Goal: Download file/media

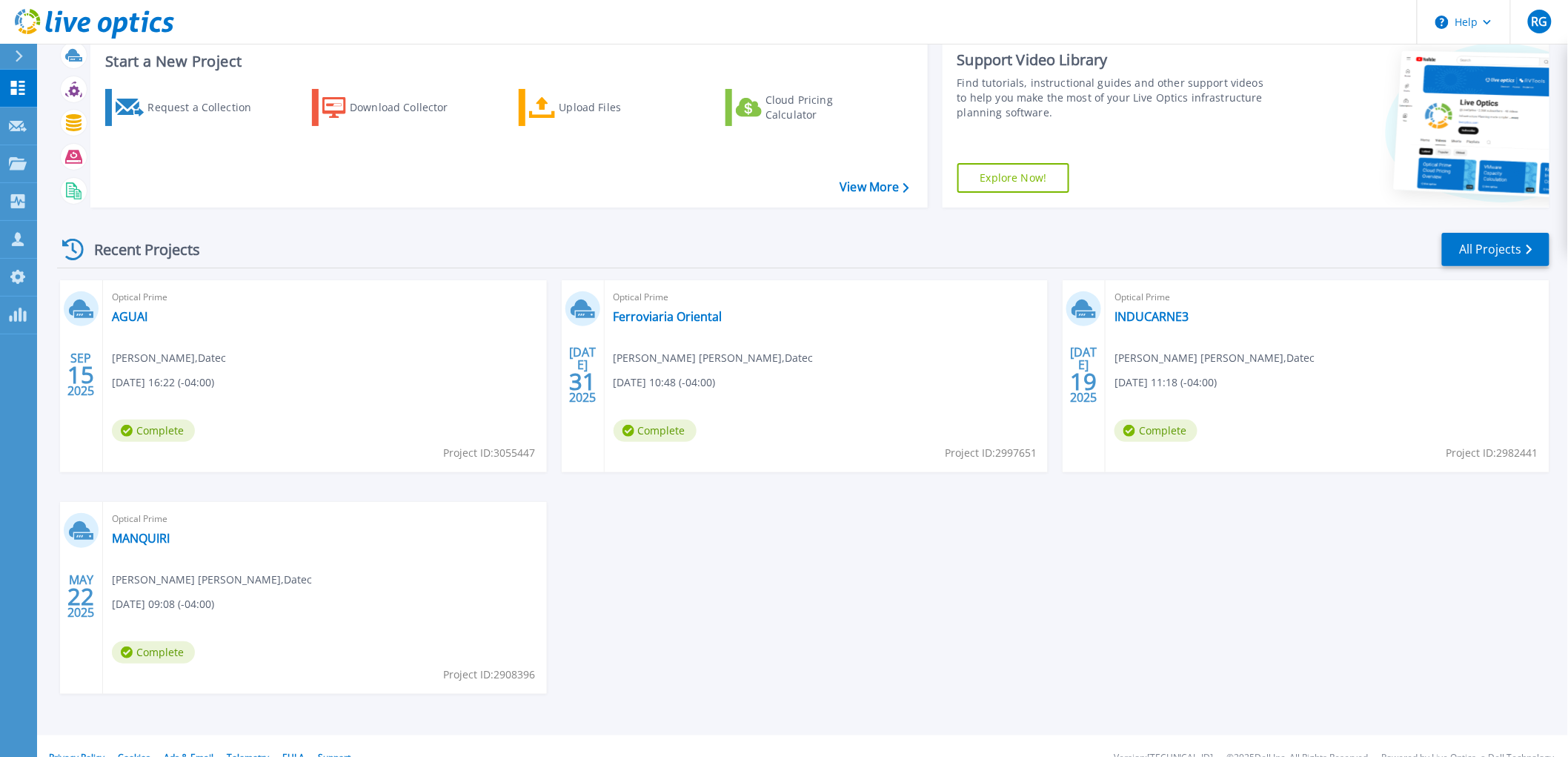
scroll to position [65, 0]
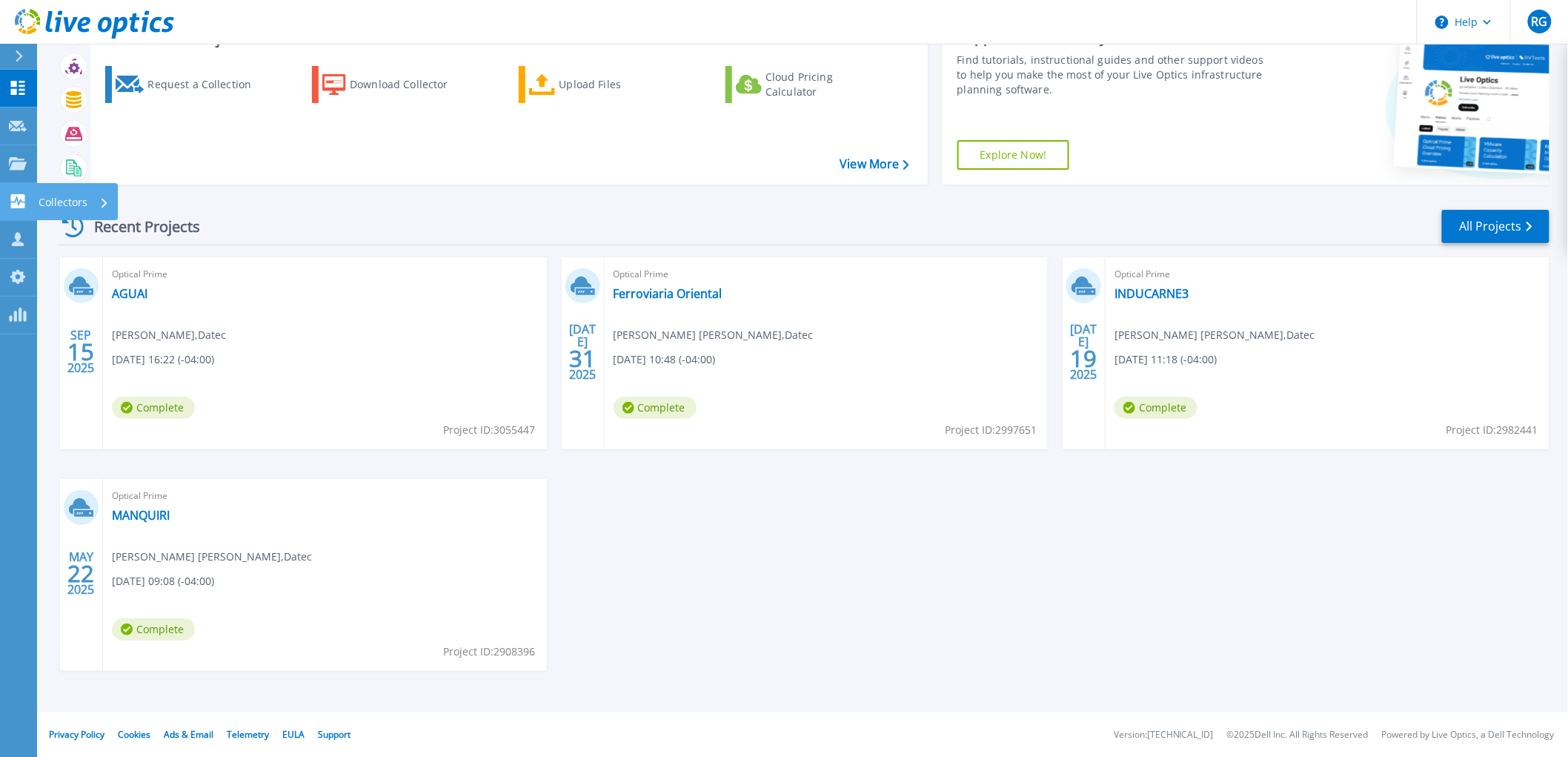
click at [9, 203] on icon at bounding box center [18, 201] width 18 height 14
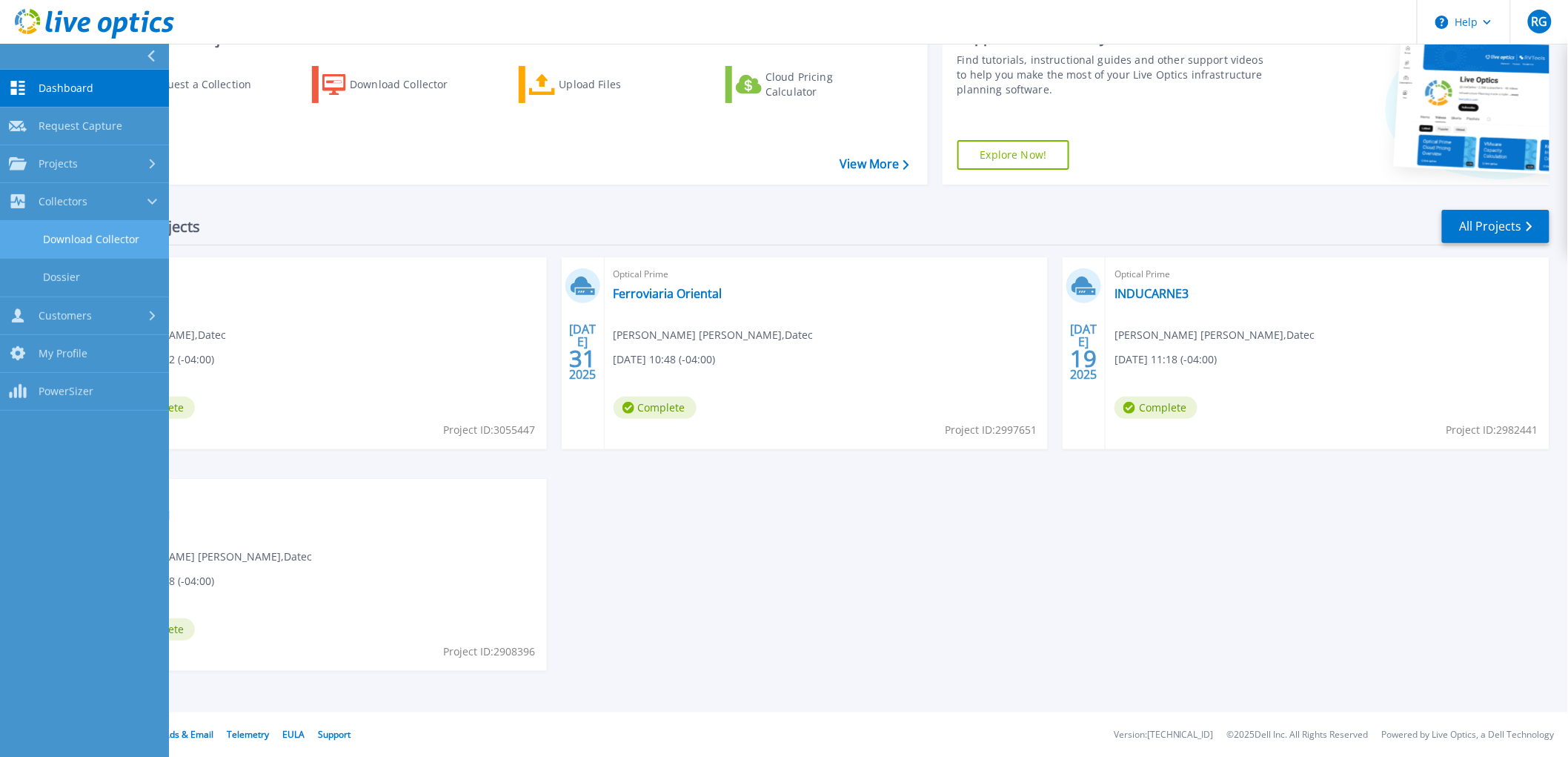
click at [106, 246] on link "Download Collector" at bounding box center [84, 240] width 169 height 38
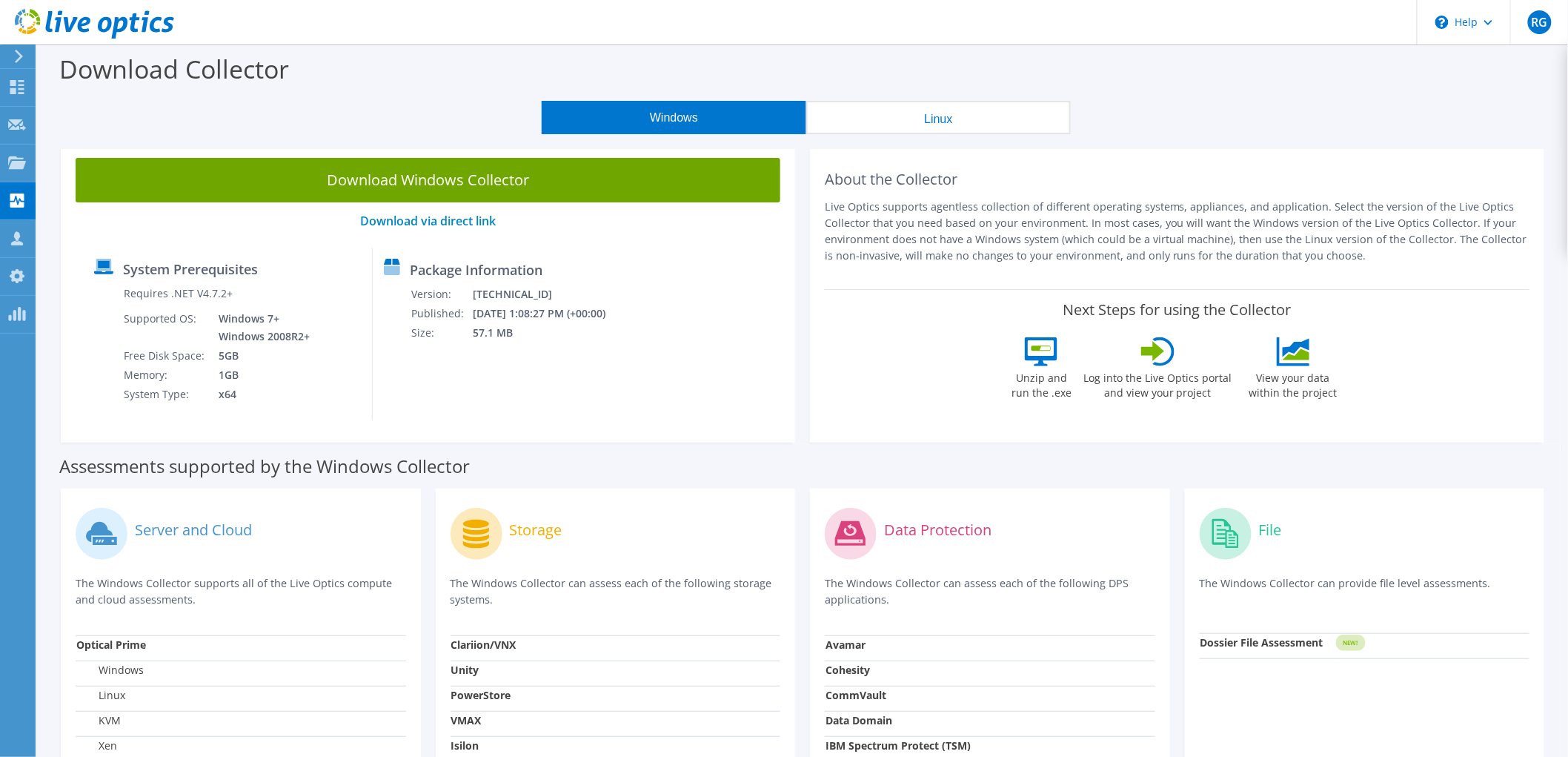
click at [946, 105] on button "Linux" at bounding box center [938, 117] width 264 height 34
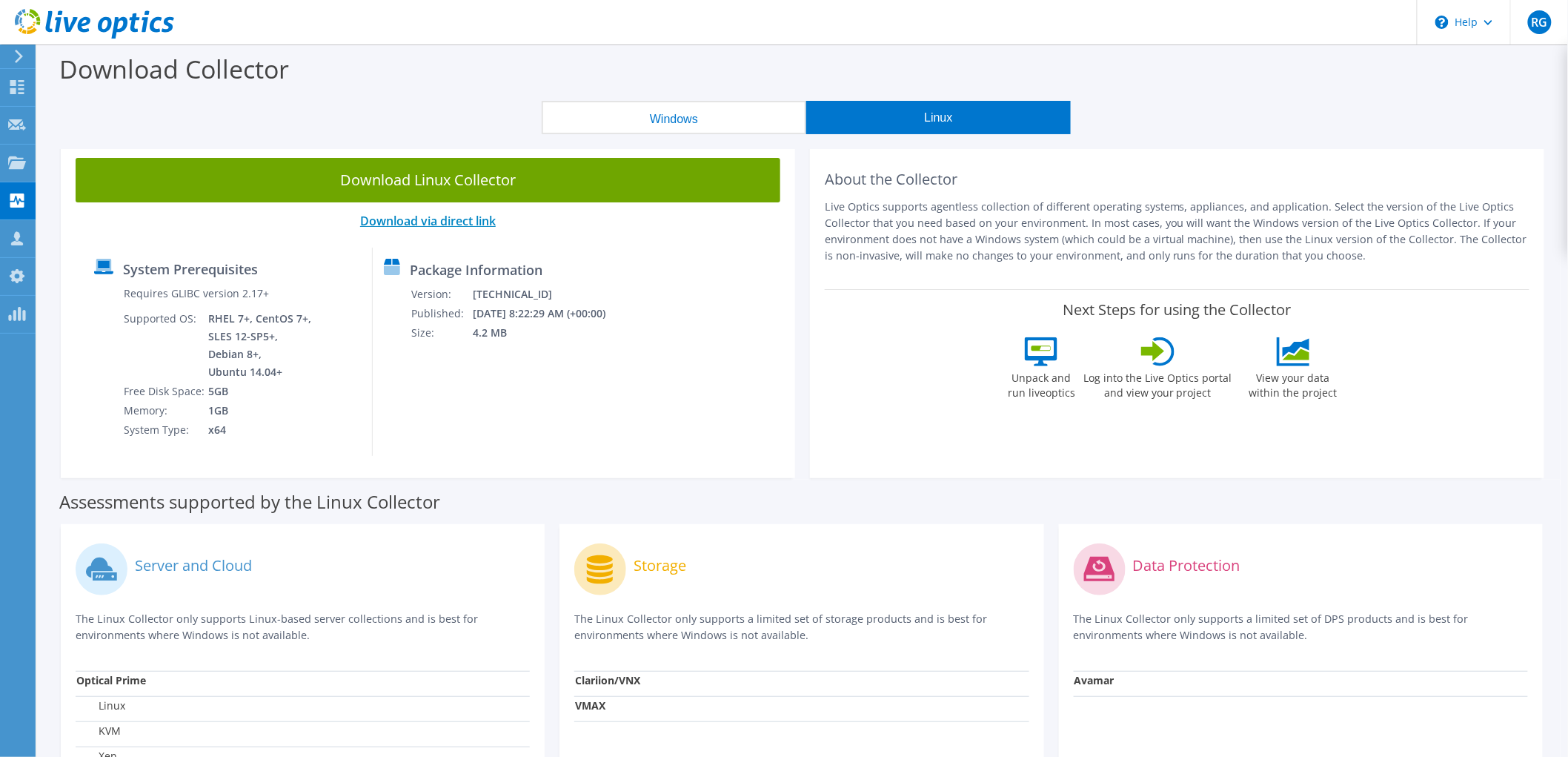
click at [438, 220] on link "Download via direct link" at bounding box center [428, 221] width 136 height 16
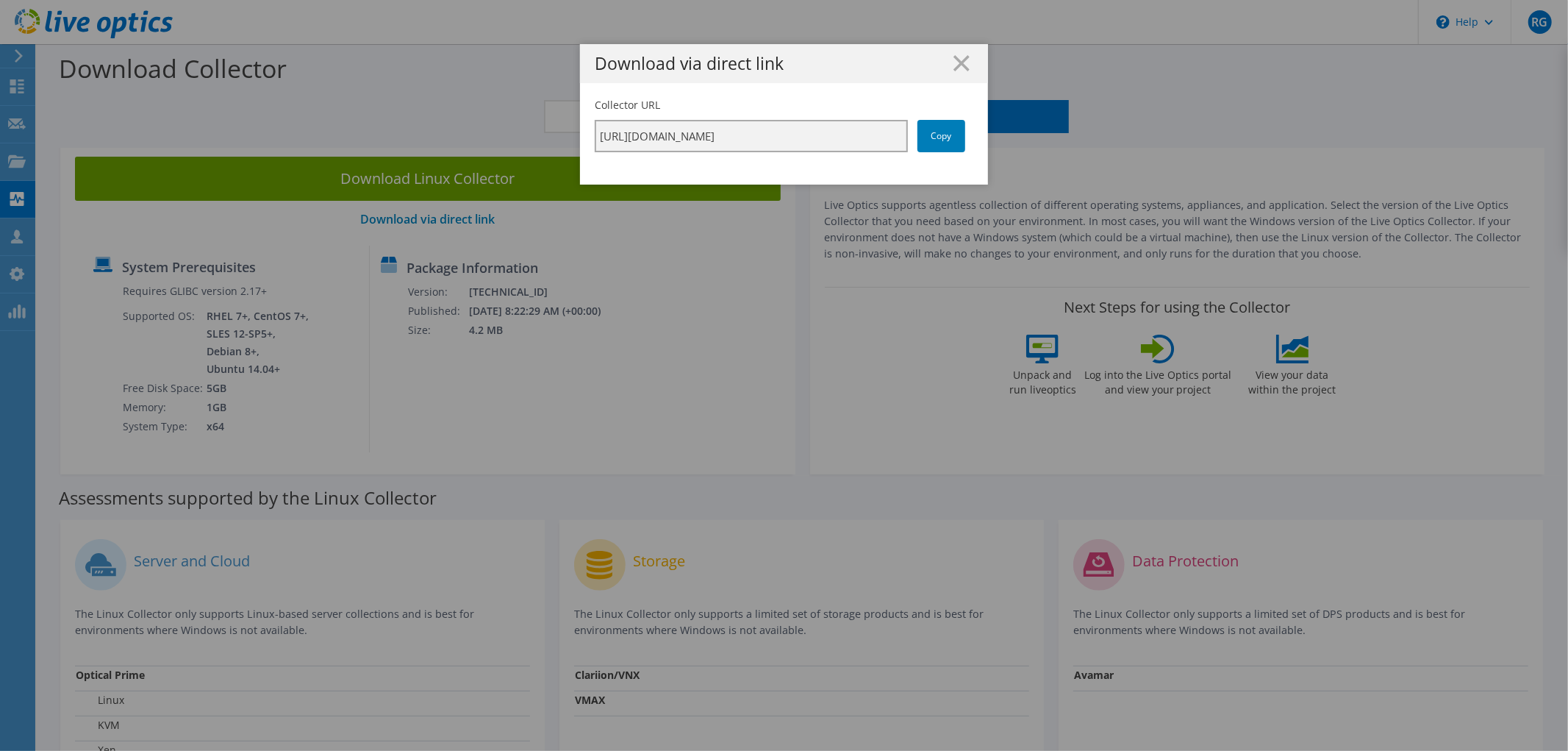
click at [833, 131] on input "https://app.liveoptics.com/collector/direct?request=ebdf5a86-b98b-42b6-9c07-b5a…" at bounding box center [752, 136] width 313 height 32
click at [958, 64] on line at bounding box center [962, 63] width 15 height 15
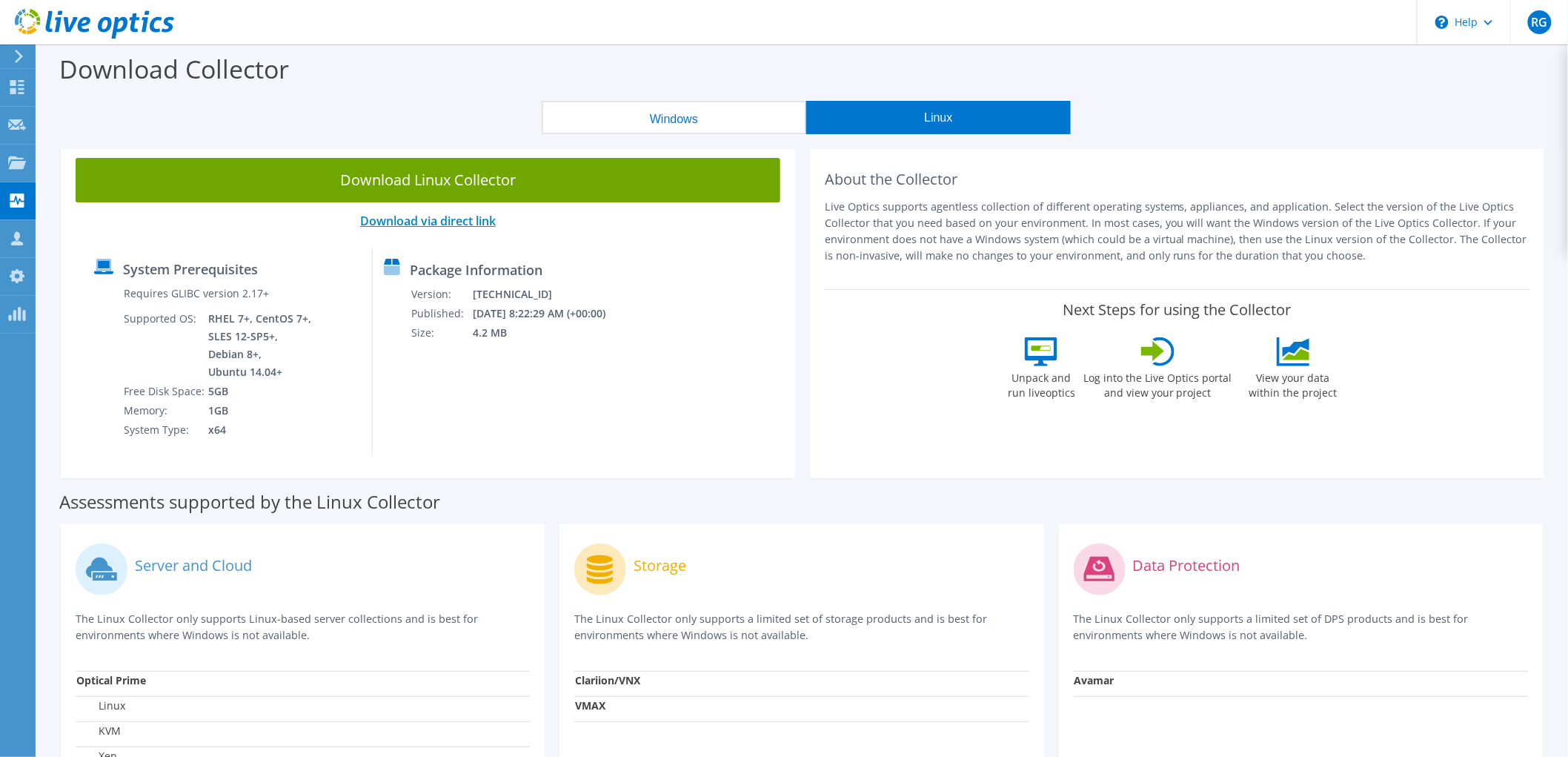
click at [457, 224] on link "Download via direct link" at bounding box center [428, 221] width 136 height 16
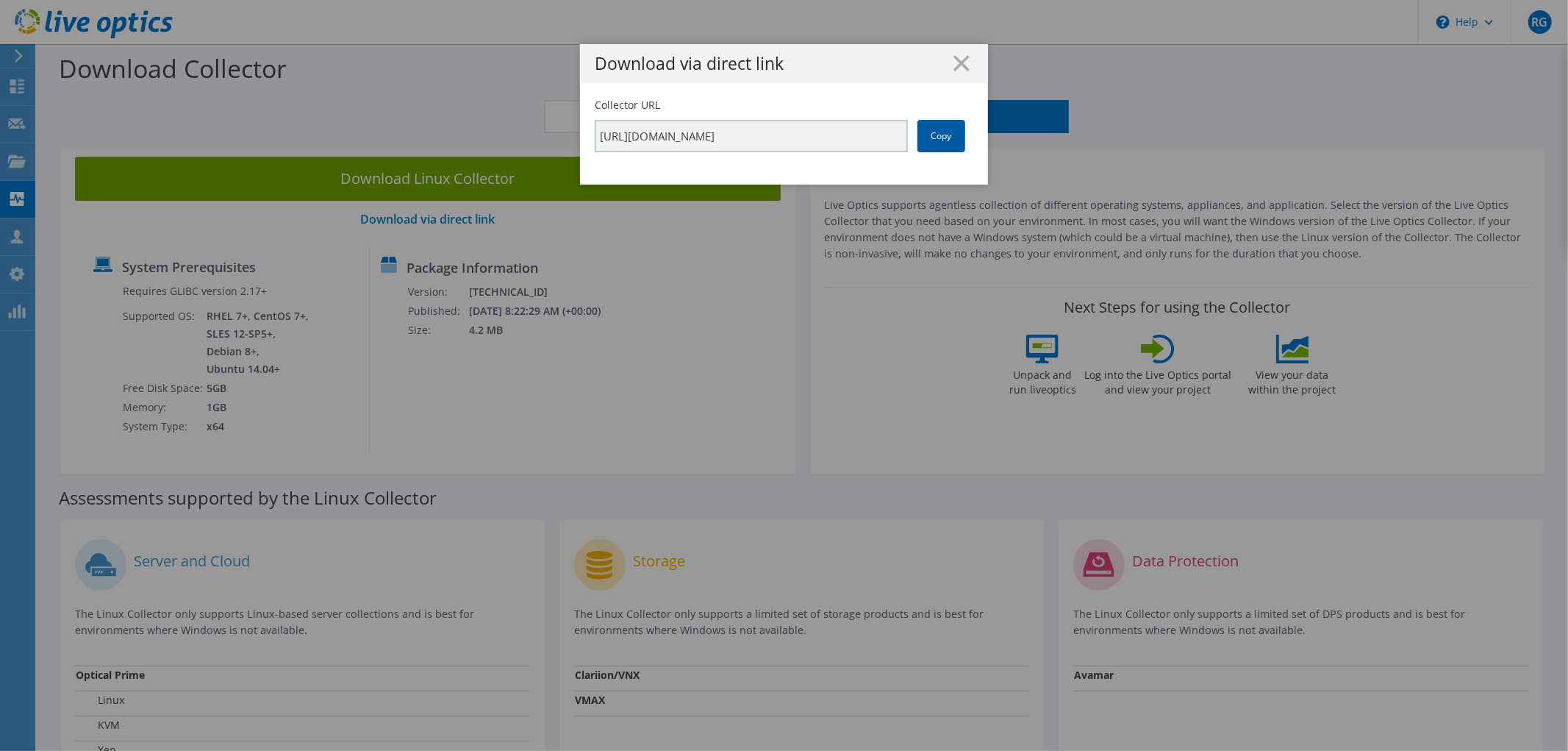
click at [935, 136] on link "Copy" at bounding box center [941, 136] width 48 height 32
click at [957, 63] on icon at bounding box center [962, 63] width 16 height 16
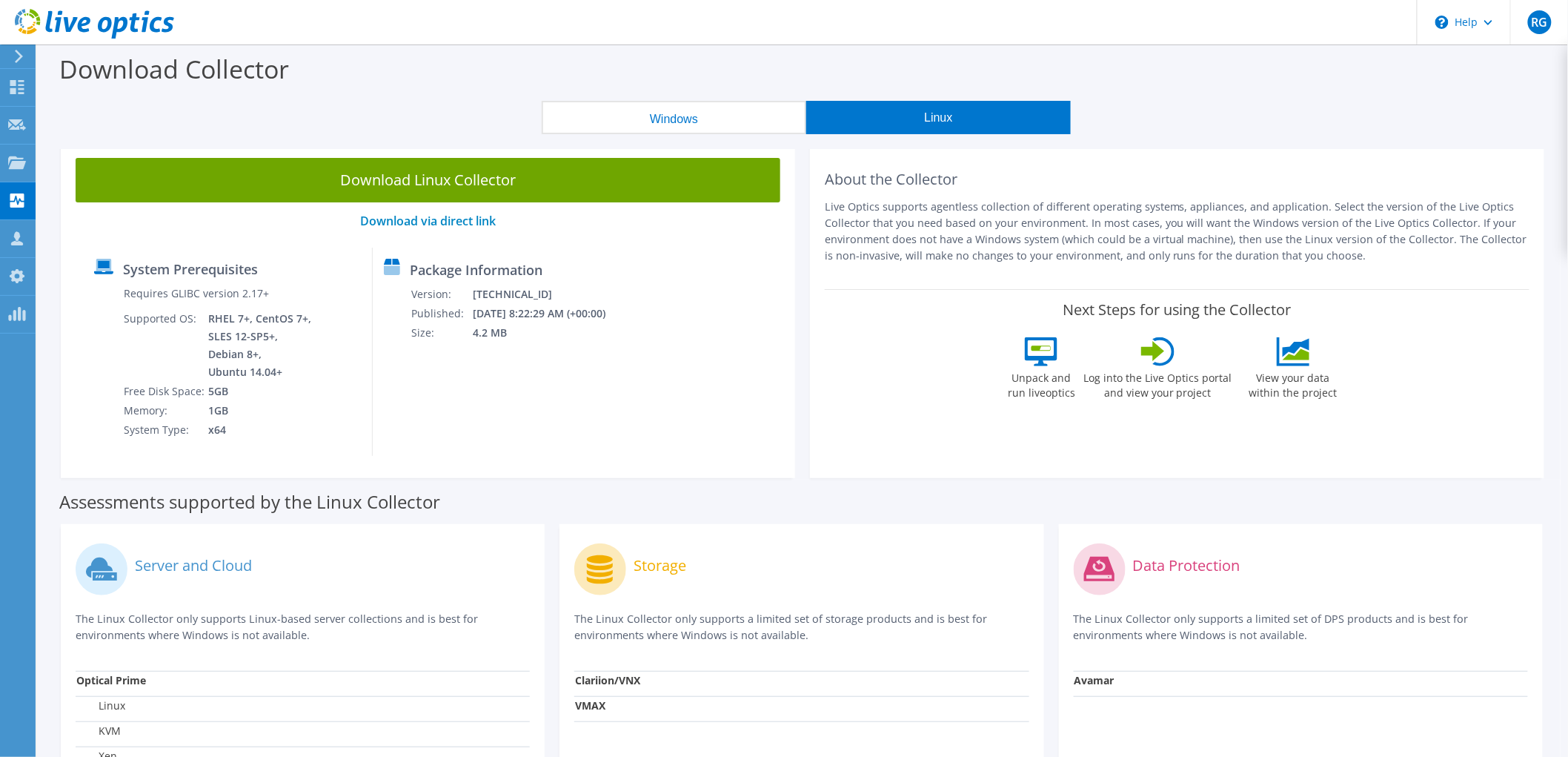
click at [681, 97] on div "Download Collector" at bounding box center [802, 72] width 1516 height 56
click at [674, 114] on button "Windows" at bounding box center [673, 117] width 264 height 34
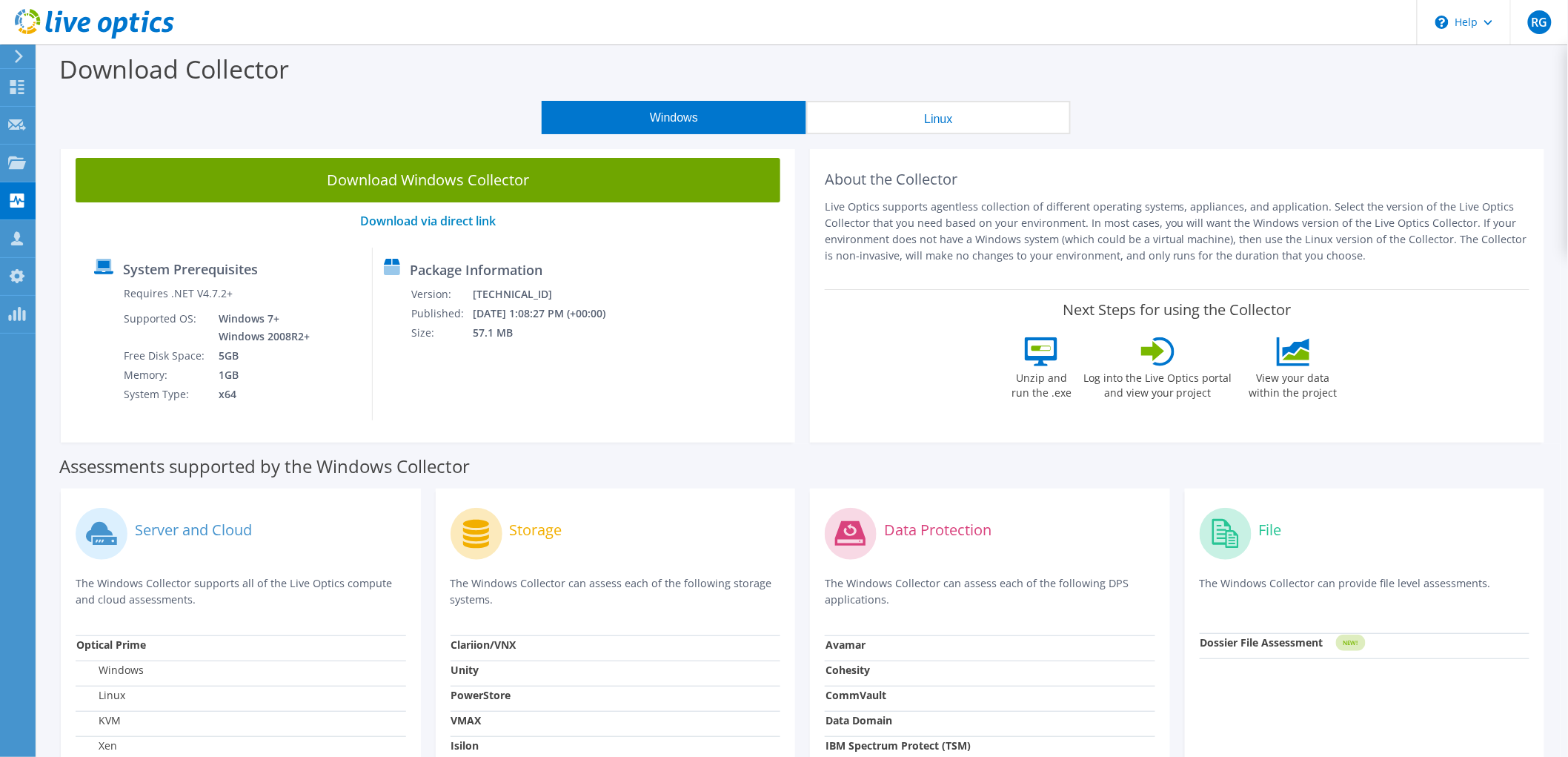
click at [861, 115] on button "Linux" at bounding box center [938, 117] width 264 height 34
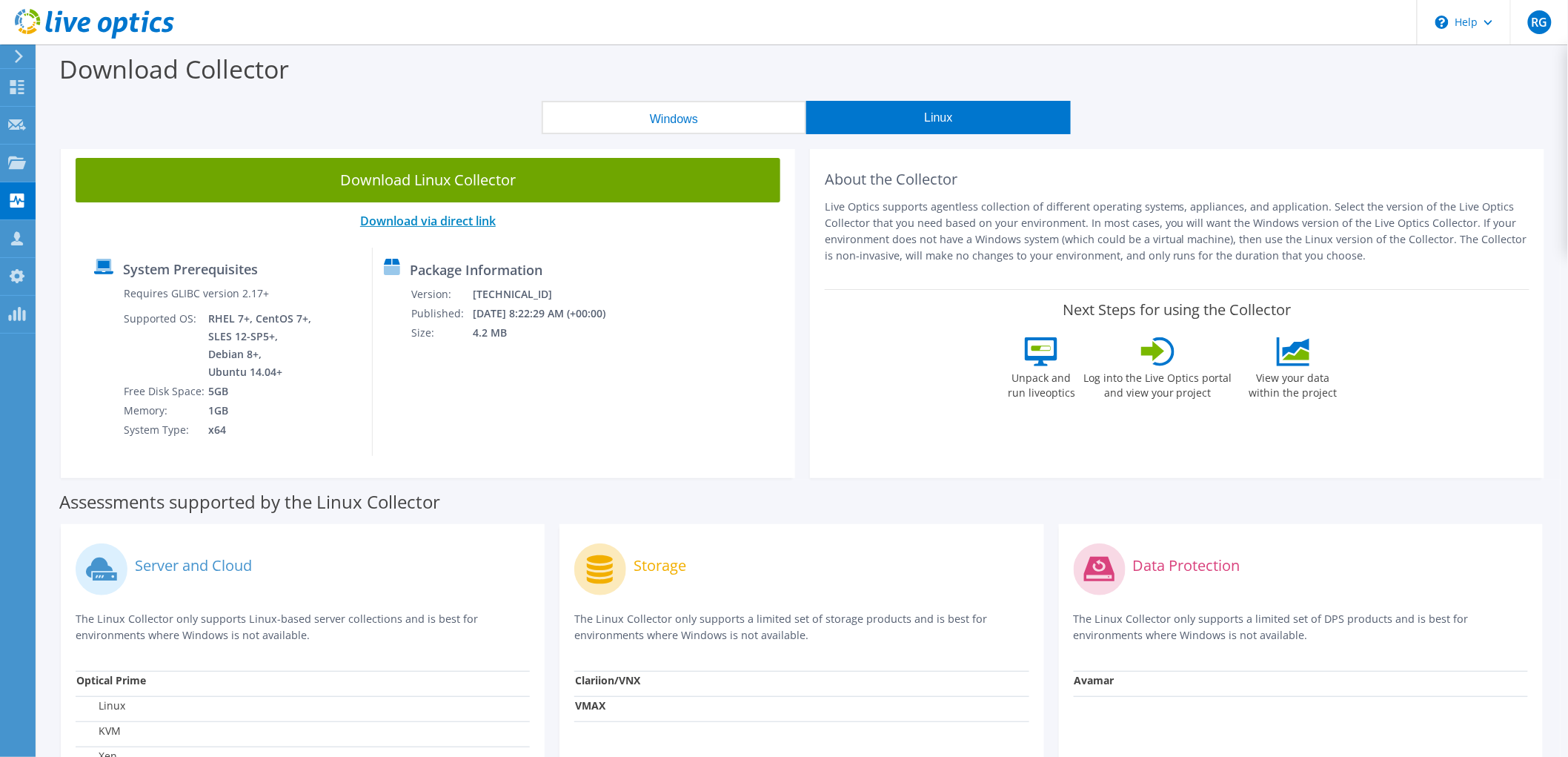
click at [438, 216] on link "Download via direct link" at bounding box center [428, 221] width 136 height 16
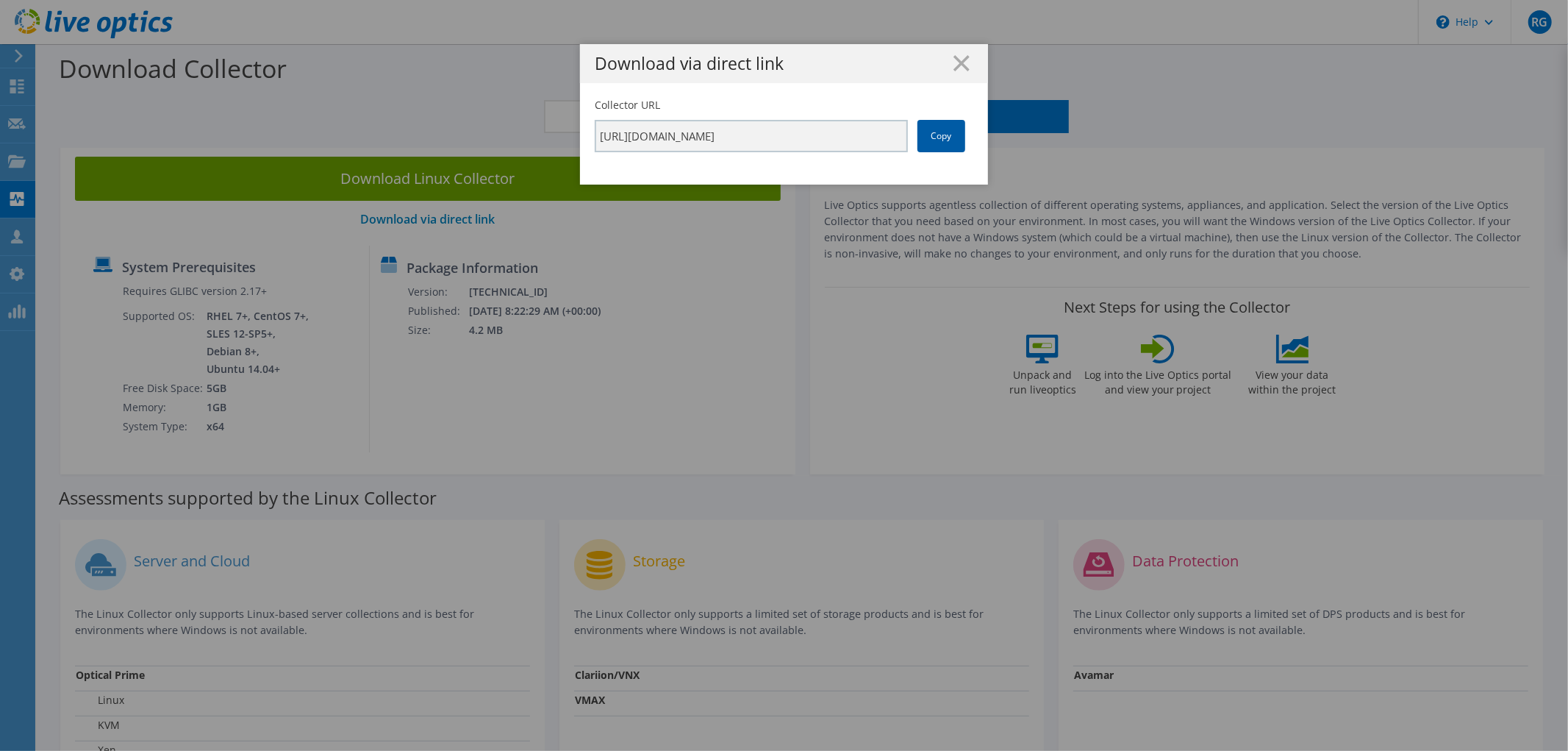
click at [925, 137] on link "Copy" at bounding box center [941, 136] width 48 height 32
click at [958, 62] on icon at bounding box center [962, 63] width 16 height 16
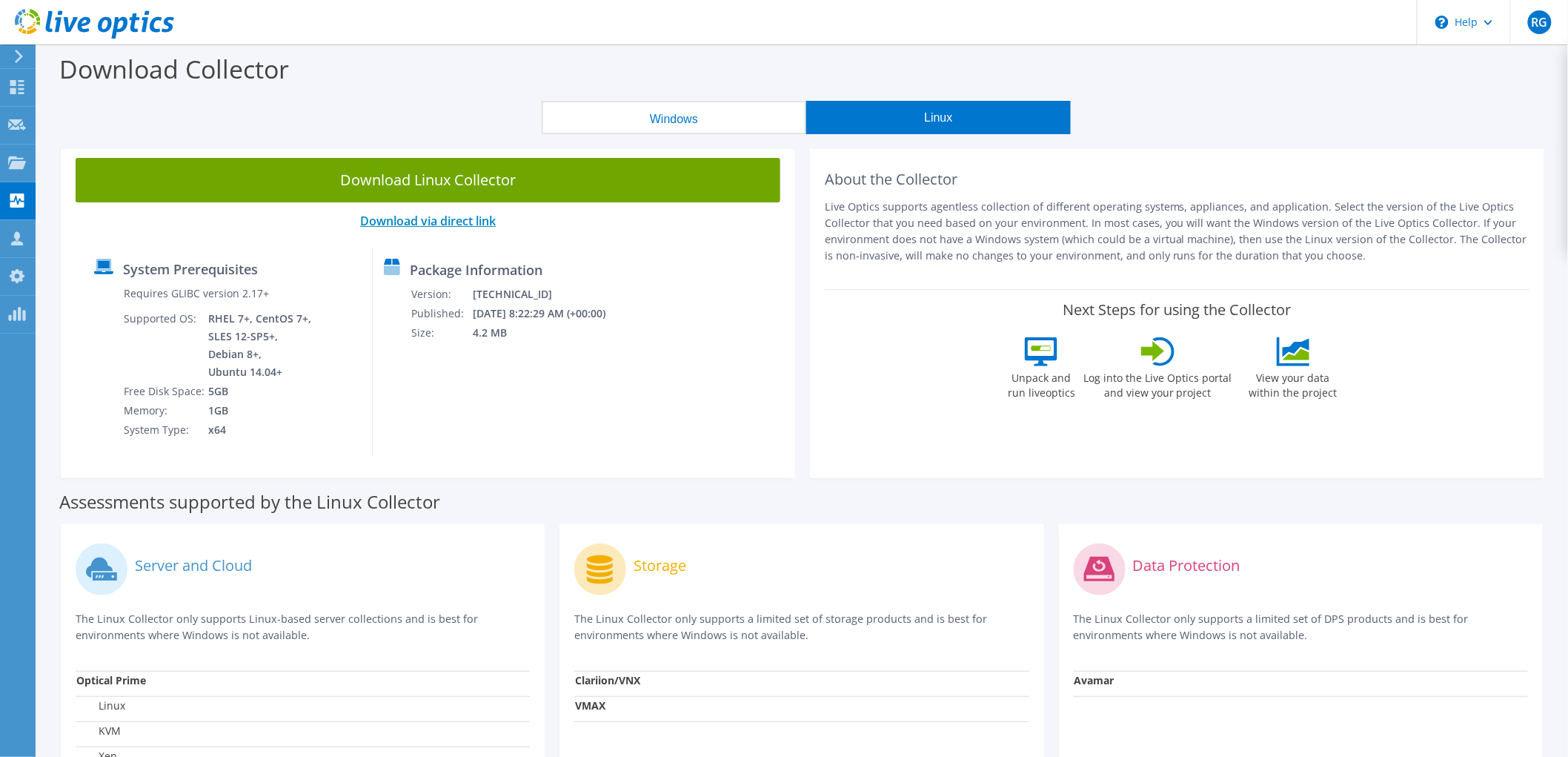
click at [421, 219] on link "Download via direct link" at bounding box center [428, 221] width 136 height 16
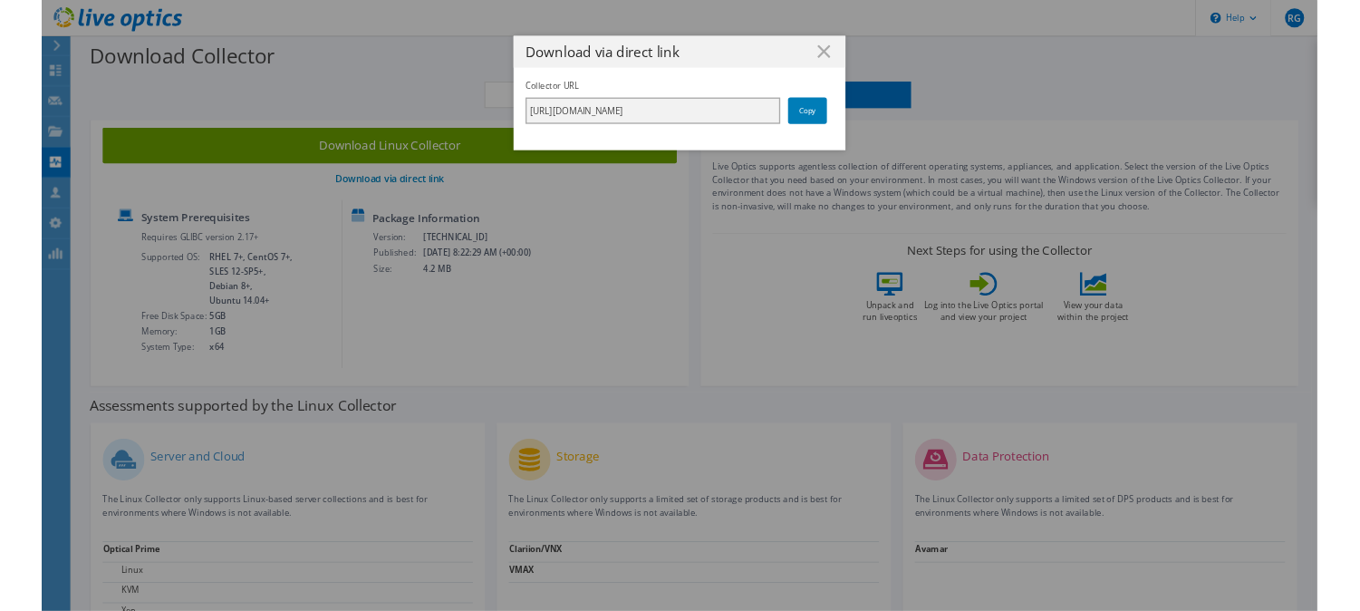
scroll to position [0, 321]
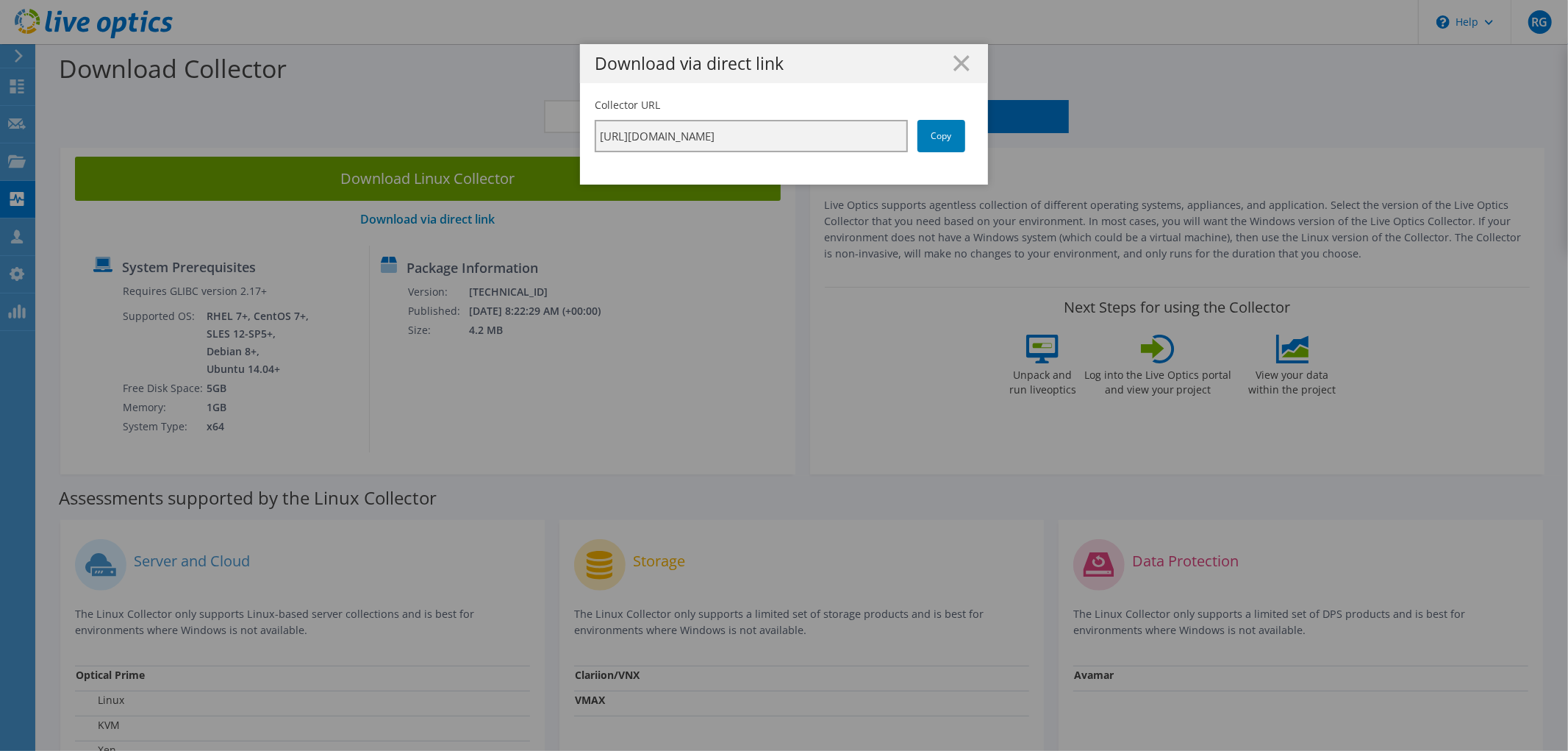
drag, startPoint x: 856, startPoint y: 135, endPoint x: 1174, endPoint y: 131, distance: 318.0
click at [1174, 131] on div "Download via direct link Collector URL https://app.liveoptics.com/collector/dir…" at bounding box center [784, 375] width 1568 height 663
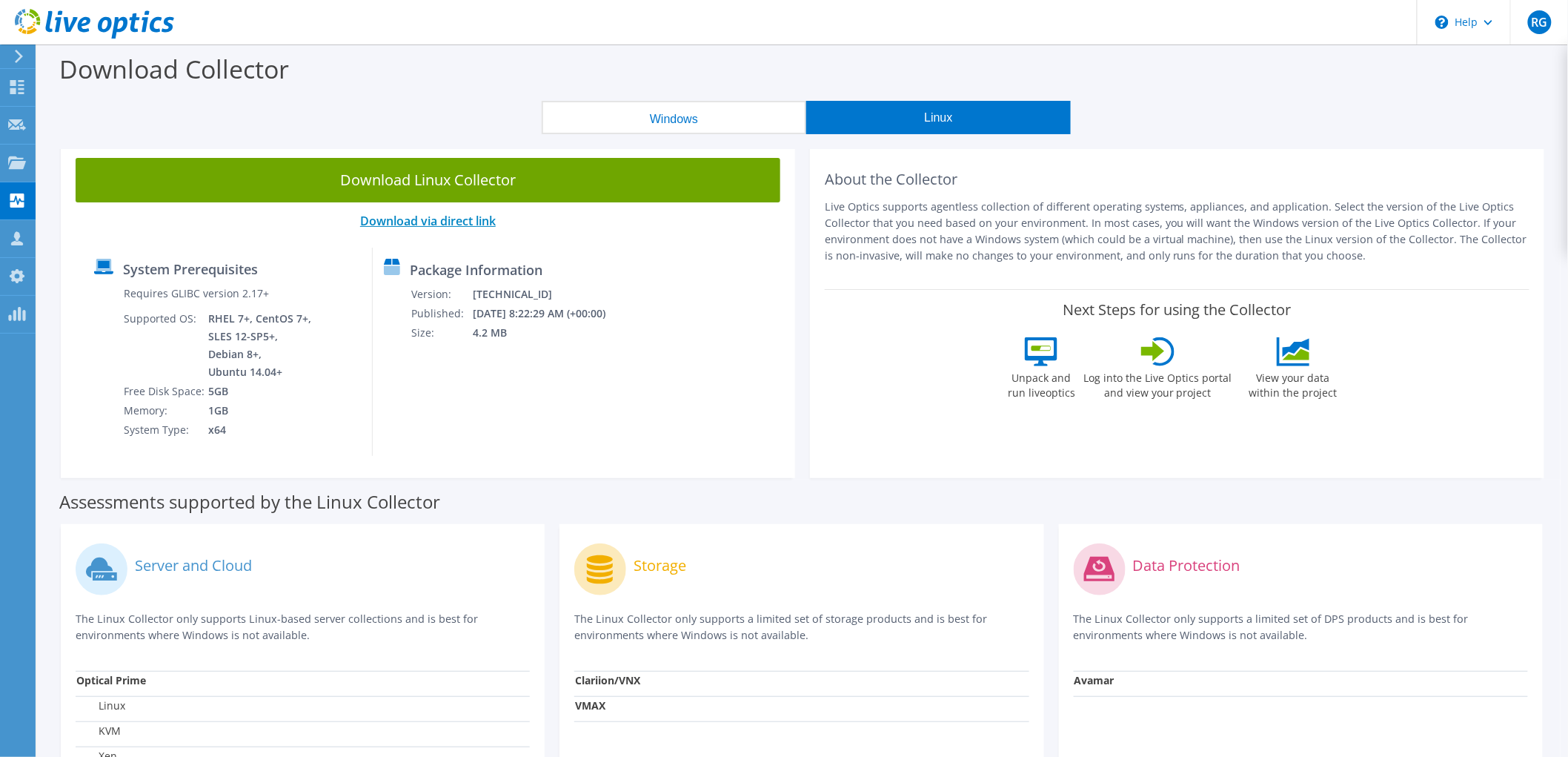
click at [461, 224] on link "Download via direct link" at bounding box center [428, 221] width 136 height 16
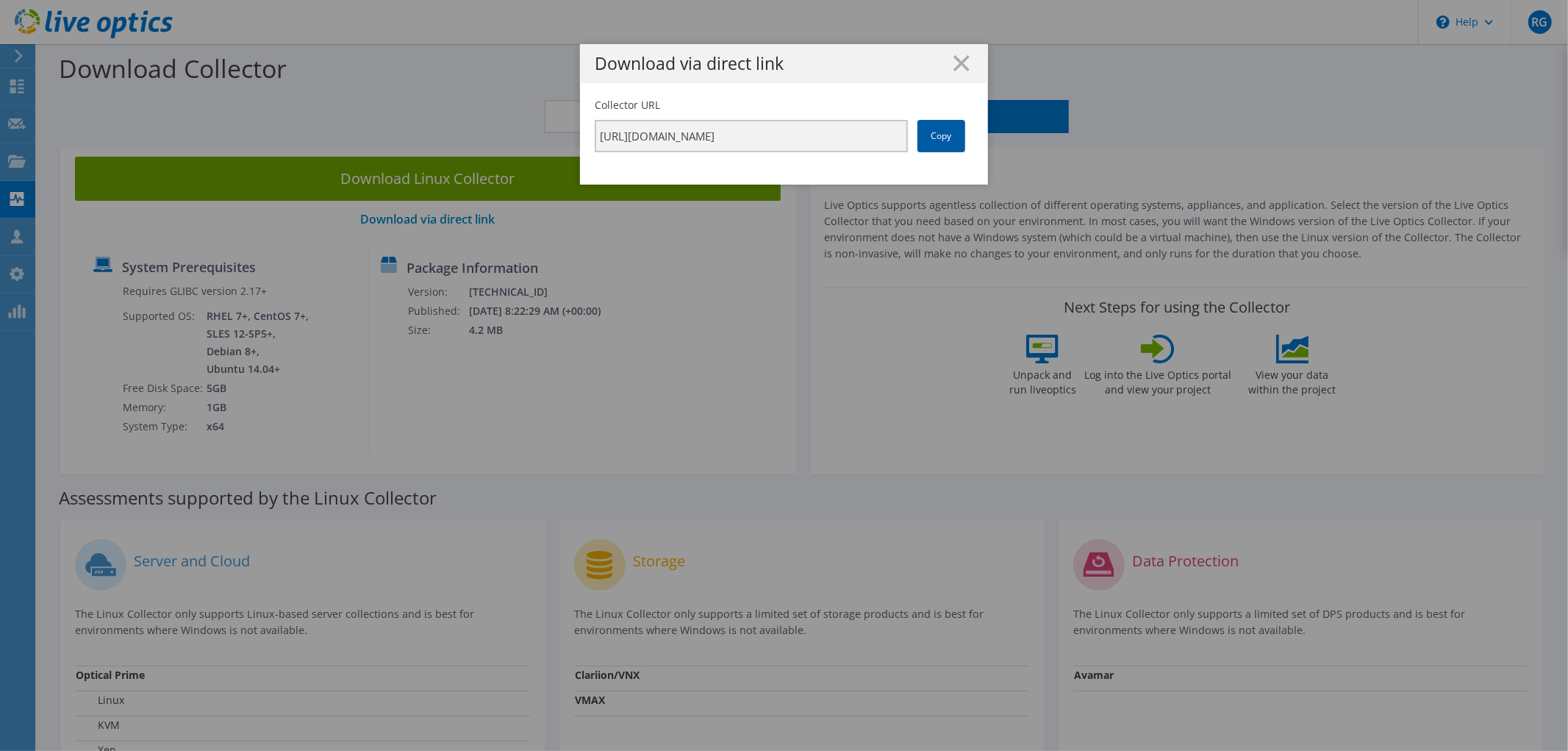
click at [939, 137] on link "Copy" at bounding box center [941, 136] width 48 height 32
click at [956, 69] on icon at bounding box center [962, 63] width 16 height 16
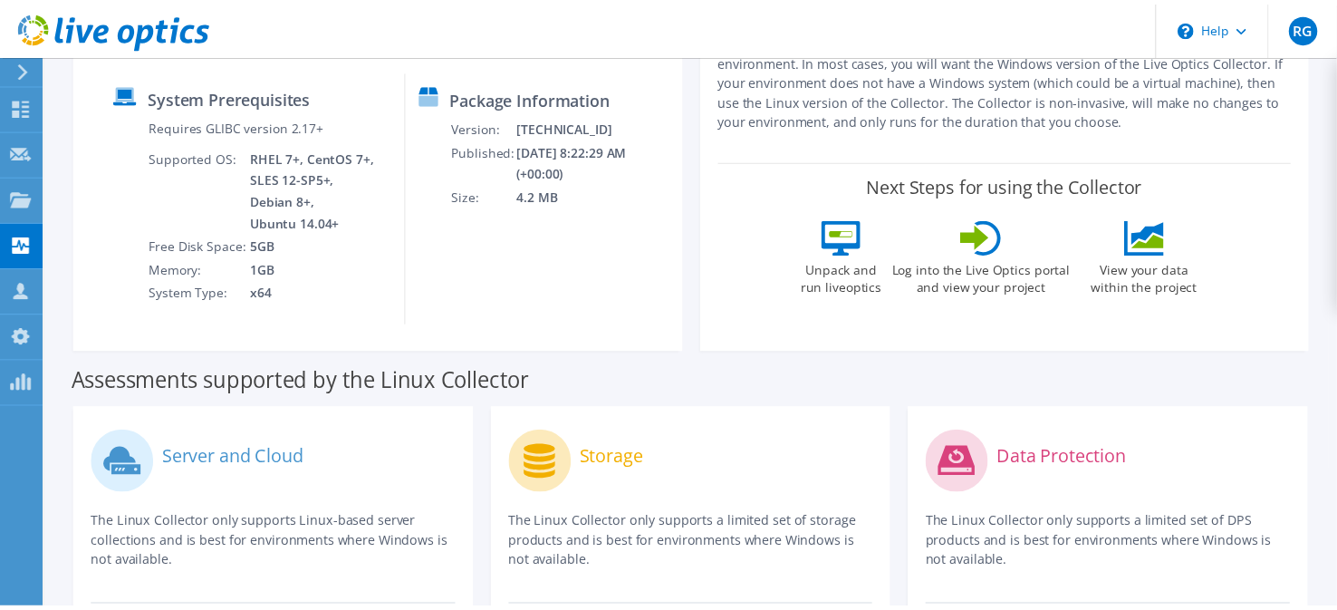
scroll to position [0, 0]
